Goal: Entertainment & Leisure: Browse casually

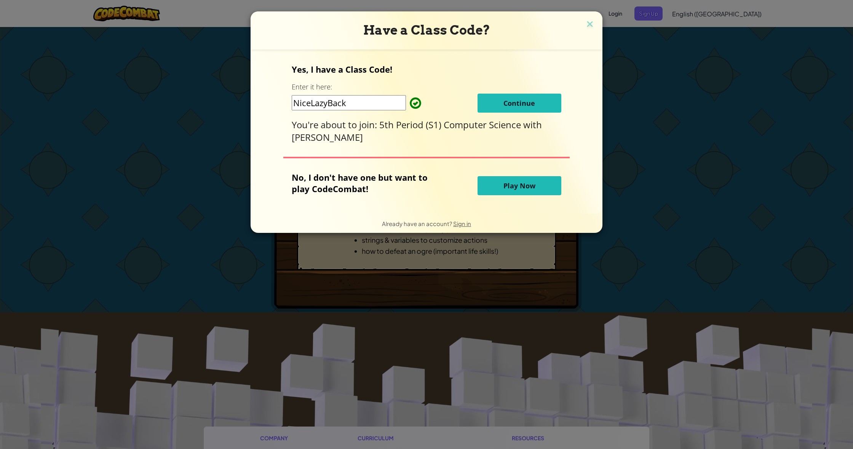
click at [516, 105] on span "Continue" at bounding box center [519, 103] width 32 height 9
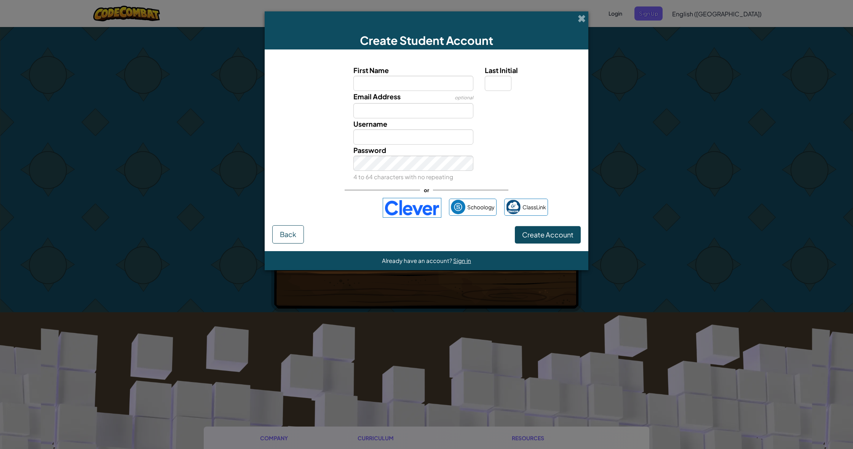
click at [290, 242] on button "Back" at bounding box center [288, 234] width 32 height 18
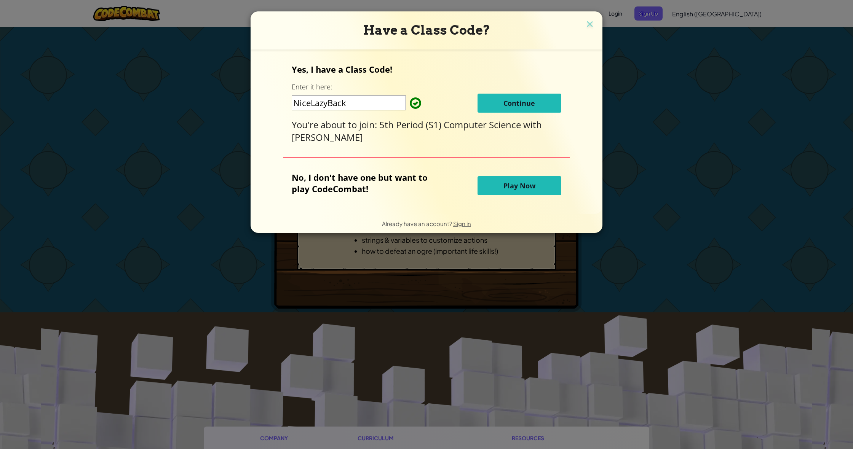
click at [499, 187] on button "Play Now" at bounding box center [519, 185] width 84 height 19
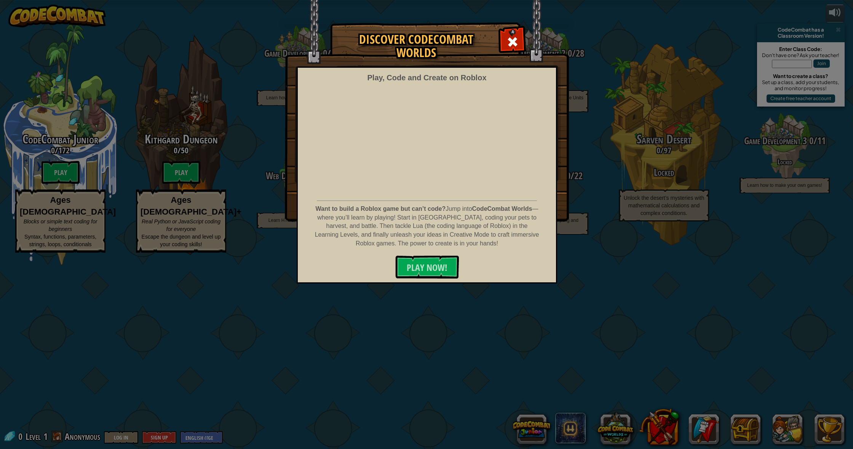
click at [510, 29] on img at bounding box center [427, 111] width 284 height 222
click at [514, 40] on span at bounding box center [512, 42] width 12 height 12
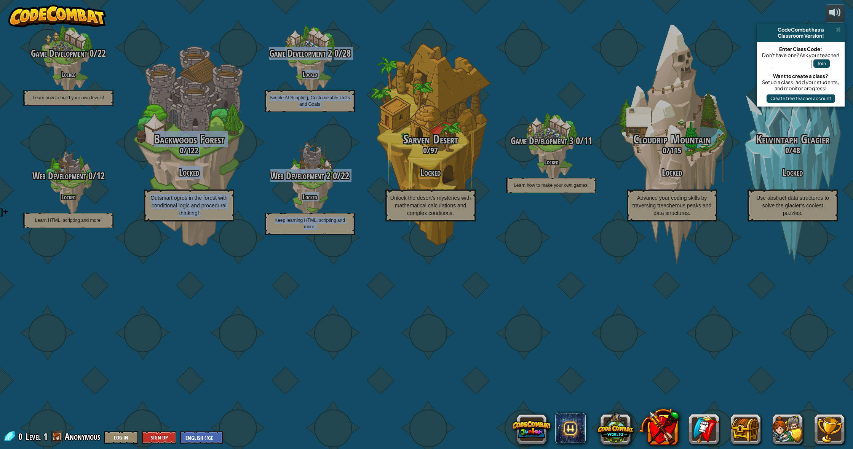
drag, startPoint x: 222, startPoint y: 378, endPoint x: 261, endPoint y: 362, distance: 42.5
click at [261, 362] on div "CodeCombat Junior 0 / 172 Play Ages [DEMOGRAPHIC_DATA] Blocks or simple text co…" at bounding box center [426, 224] width 853 height 449
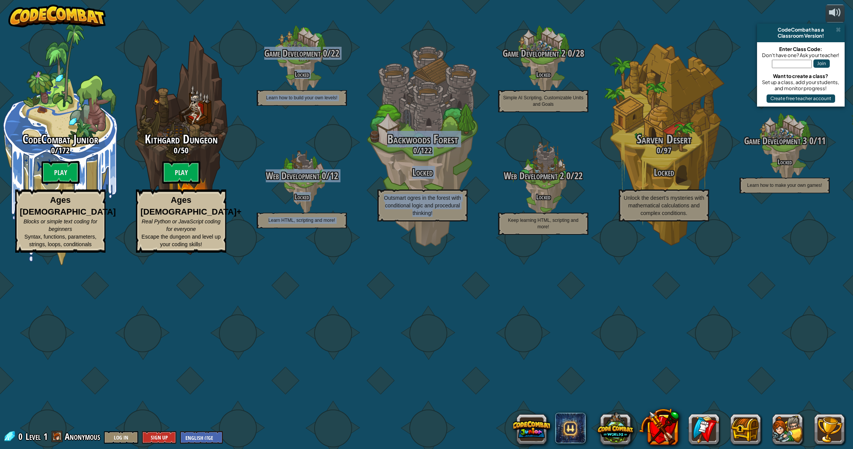
drag, startPoint x: 489, startPoint y: 58, endPoint x: 316, endPoint y: 74, distance: 174.4
click at [316, 74] on div "CodeCombat Junior 0 / 172 Play Ages [DEMOGRAPHIC_DATA] Blocks or simple text co…" at bounding box center [426, 224] width 853 height 449
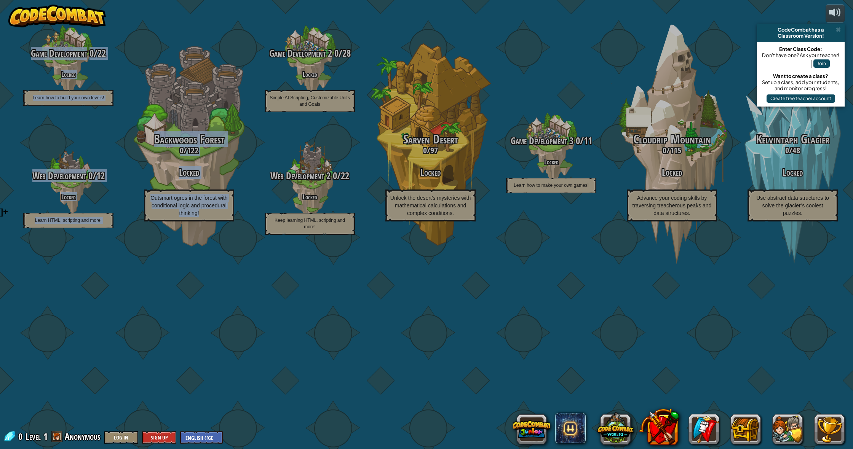
click at [412, 34] on div "CodeCombat Junior 0 / 172 Play Ages [DEMOGRAPHIC_DATA] Blocks or simple text co…" at bounding box center [426, 224] width 853 height 449
